Goal: Entertainment & Leisure: Consume media (video, audio)

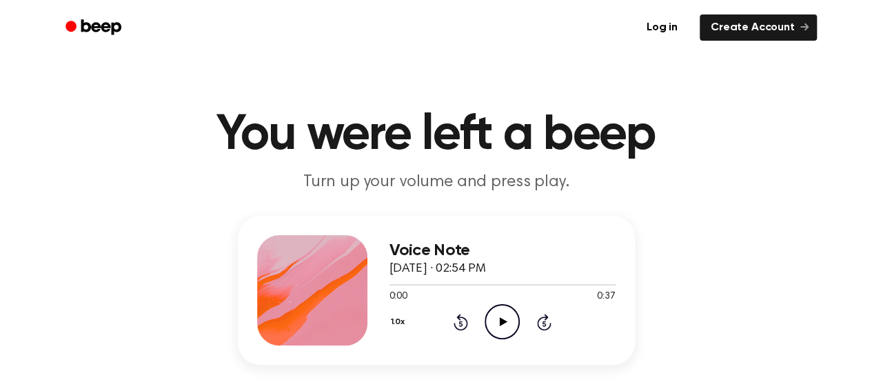
click at [501, 322] on icon at bounding box center [504, 321] width 8 height 9
click at [500, 327] on icon "Play Audio" at bounding box center [501, 321] width 35 height 35
drag, startPoint x: 386, startPoint y: 282, endPoint x: 418, endPoint y: 282, distance: 32.4
click at [418, 282] on div at bounding box center [502, 283] width 226 height 11
click at [507, 317] on icon "Pause Audio" at bounding box center [501, 321] width 35 height 35
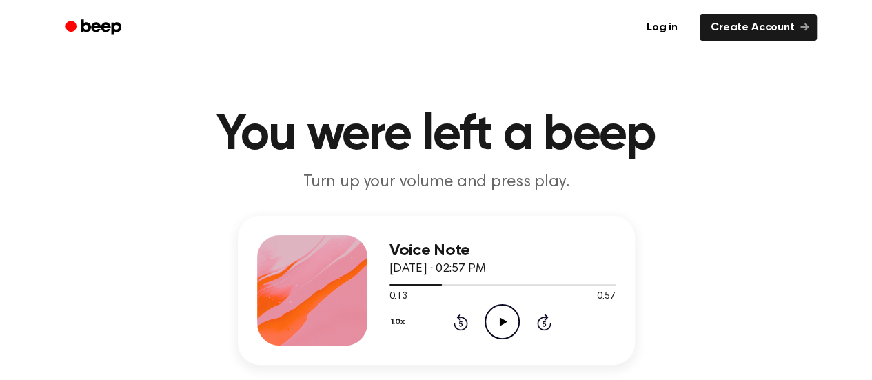
click at [501, 325] on icon "Play Audio" at bounding box center [501, 321] width 35 height 35
drag, startPoint x: 449, startPoint y: 283, endPoint x: 457, endPoint y: 325, distance: 42.0
click at [457, 325] on div "Voice Note September 25, 2025 · 02:57 PM 0:19 0:57 Your browser does not suppor…" at bounding box center [502, 290] width 226 height 110
click at [457, 325] on icon "Rewind 5 seconds" at bounding box center [460, 322] width 15 height 18
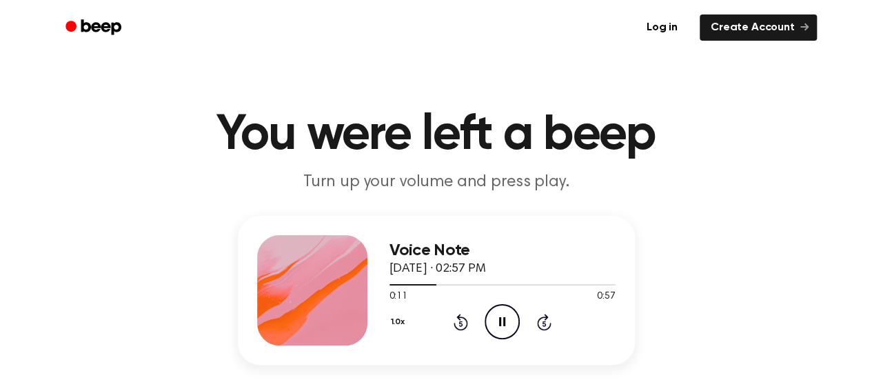
click at [457, 325] on icon "Rewind 5 seconds" at bounding box center [460, 322] width 15 height 18
